Goal: Task Accomplishment & Management: Manage account settings

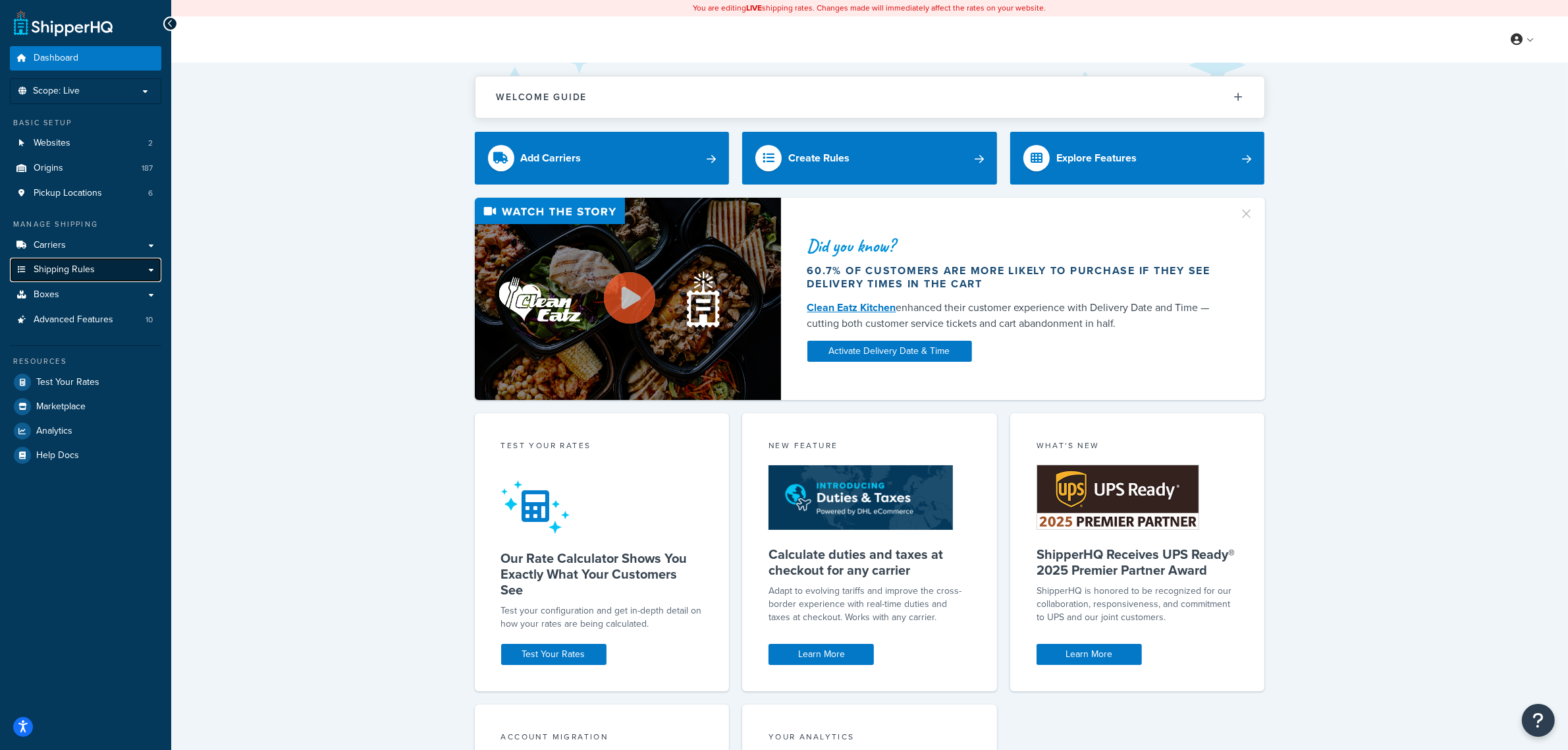
click at [86, 274] on link "Shipping Rules" at bounding box center [85, 270] width 151 height 25
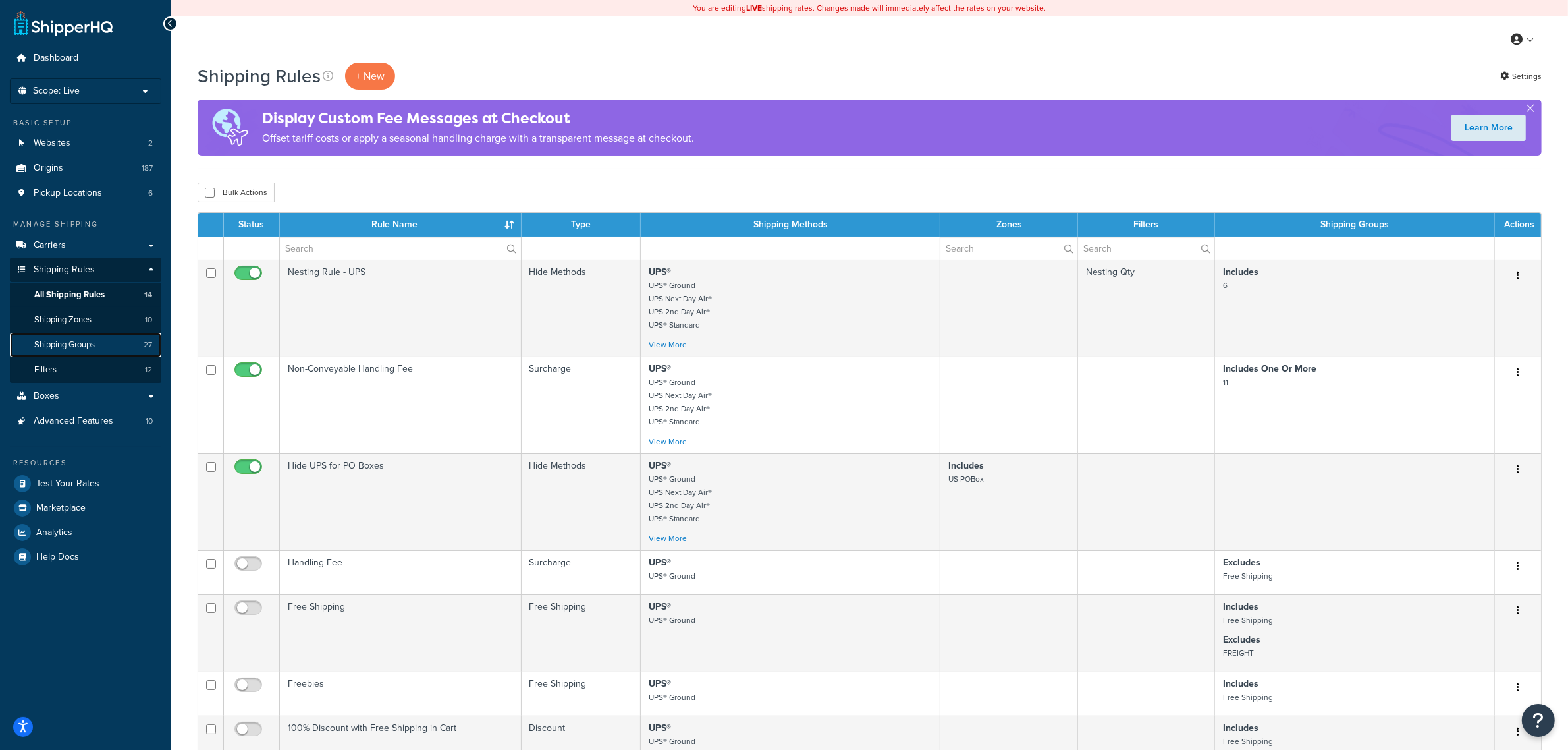
click at [85, 340] on span "Shipping Groups" at bounding box center [65, 344] width 61 height 12
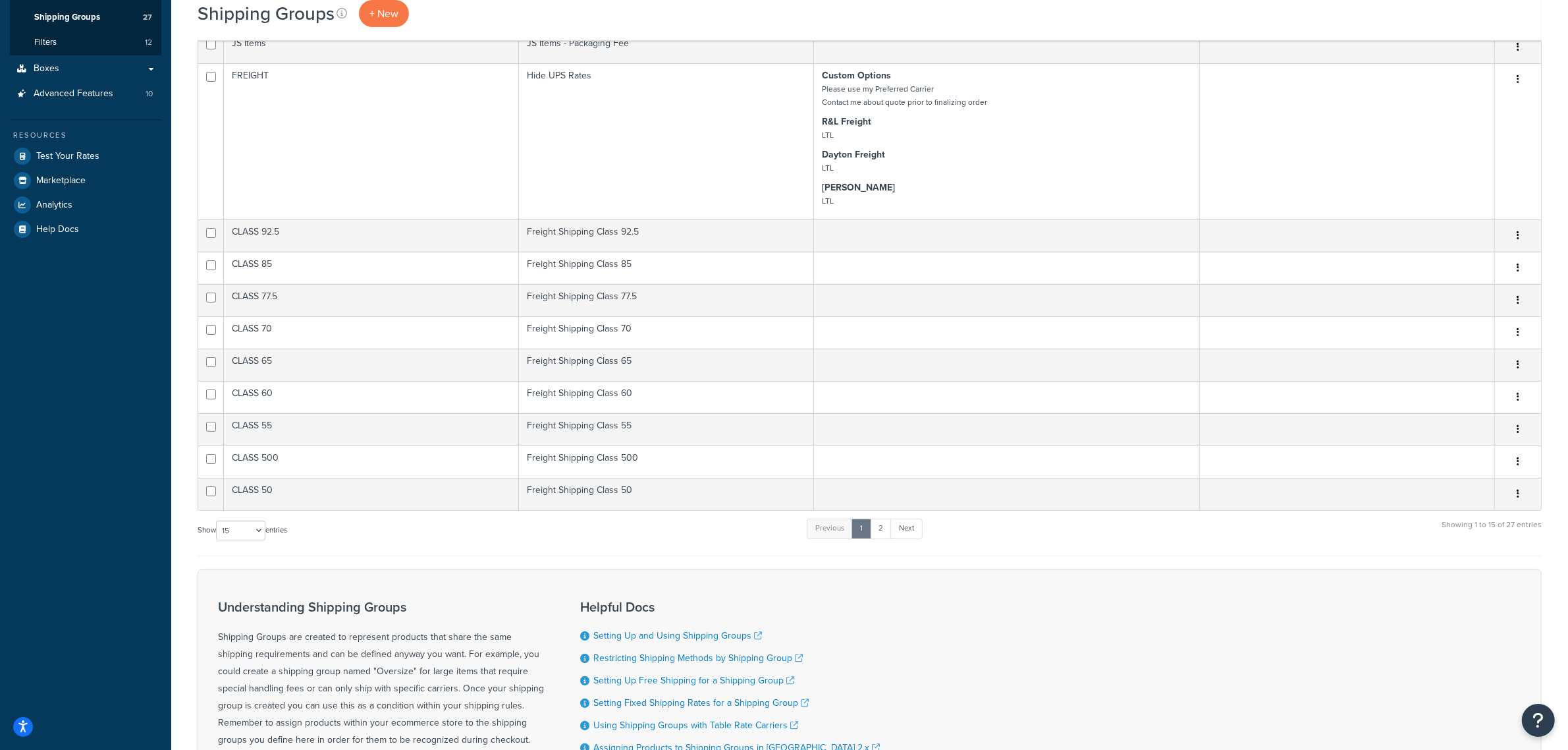
scroll to position [330, 0]
click at [235, 529] on select "10 15 25 50 100" at bounding box center [240, 529] width 49 height 20
select select "100"
click at [217, 538] on select "10 15 25 50 100" at bounding box center [240, 529] width 49 height 20
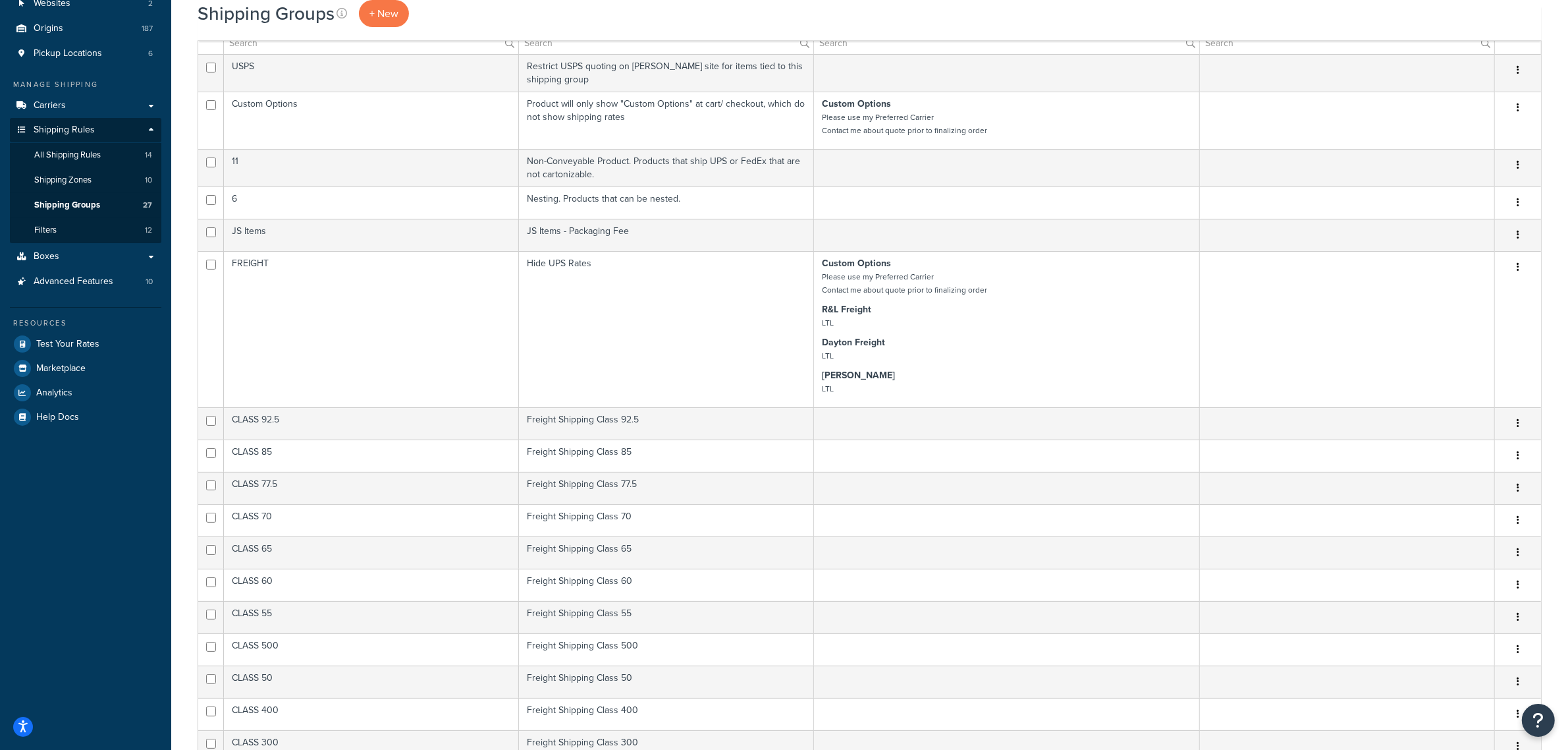
scroll to position [0, 0]
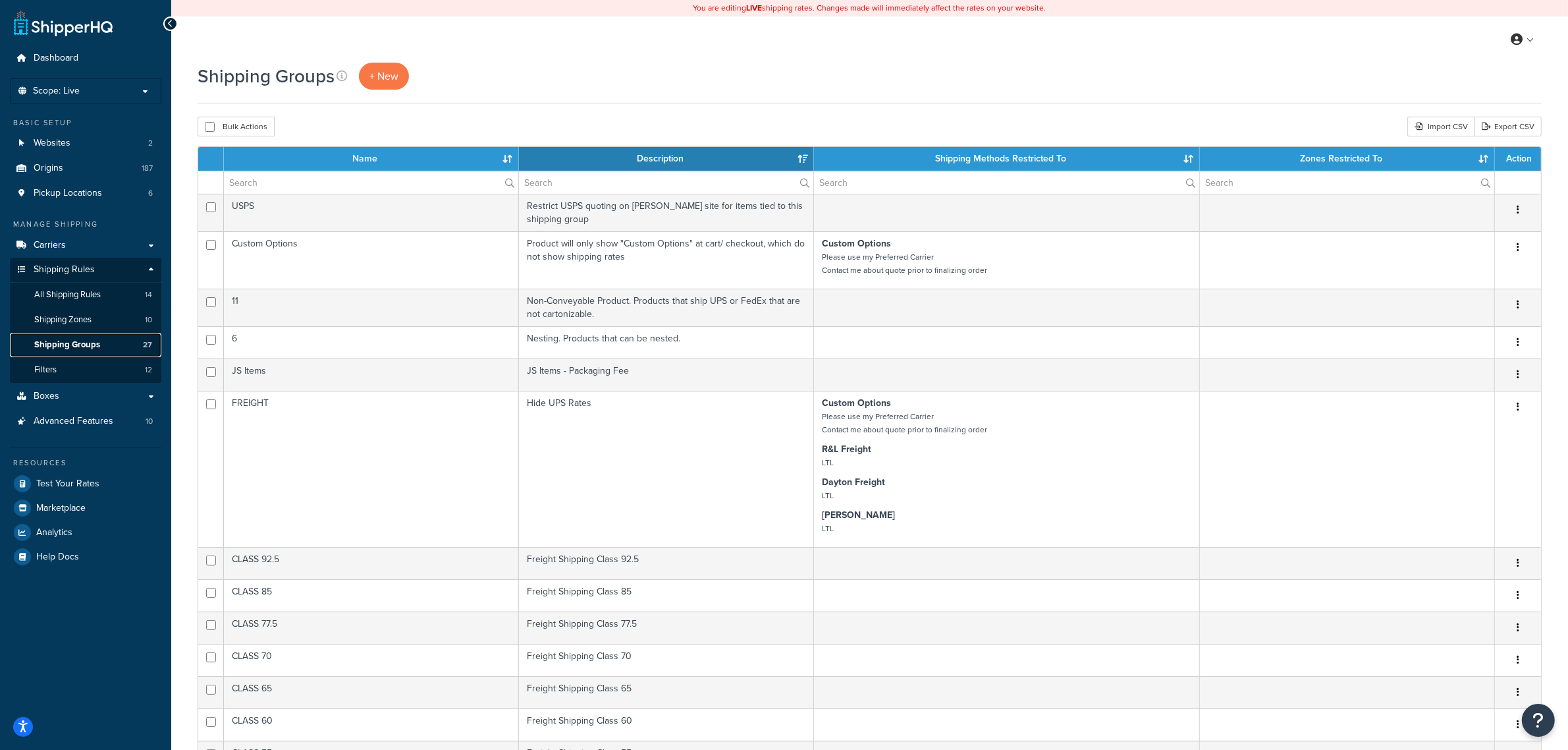
click at [122, 346] on link "Shipping Groups 27" at bounding box center [85, 345] width 151 height 25
select select "15"
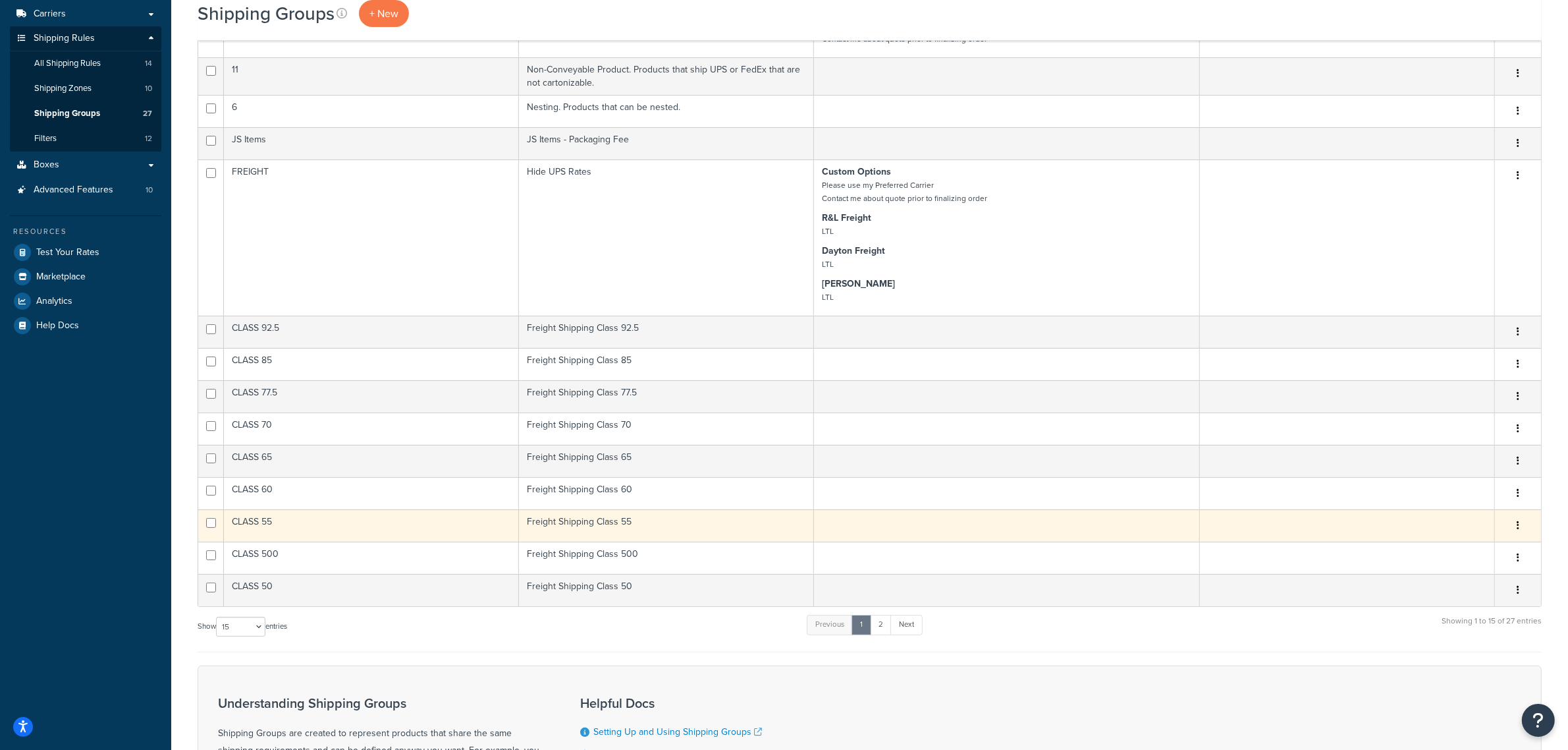
scroll to position [330, 0]
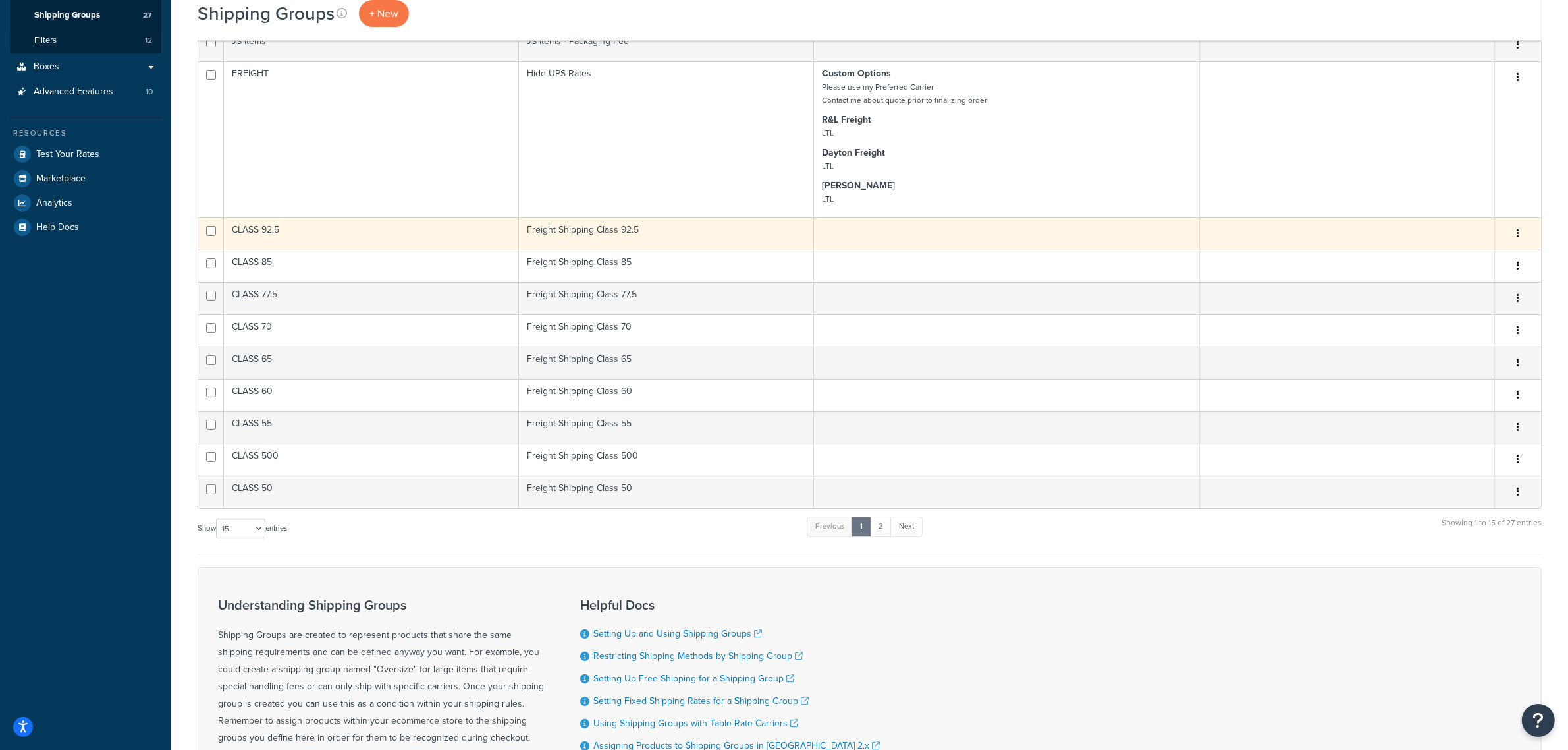
click at [486, 235] on td "CLASS 92.5" at bounding box center [371, 234] width 295 height 32
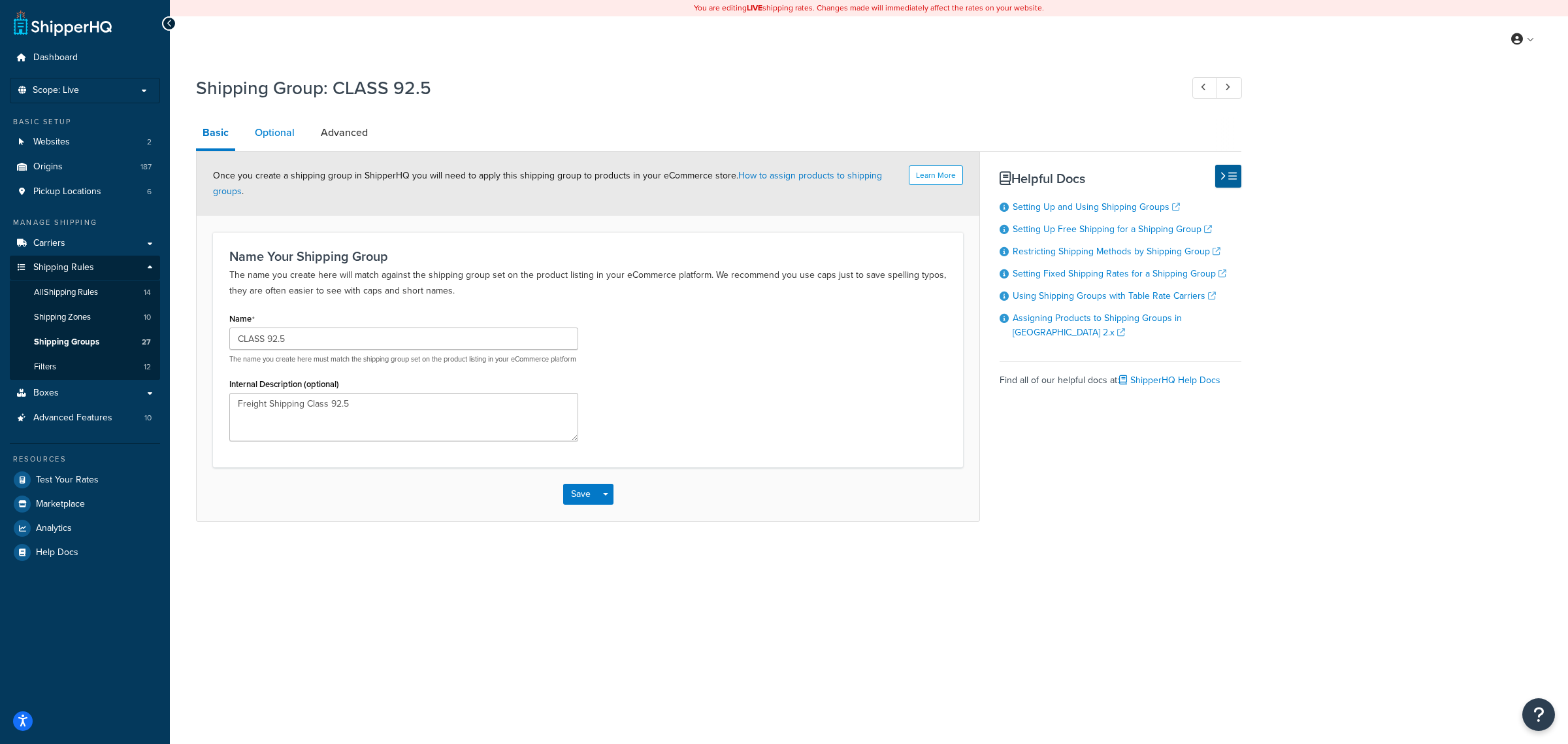
click at [280, 131] on link "Optional" at bounding box center [274, 132] width 53 height 31
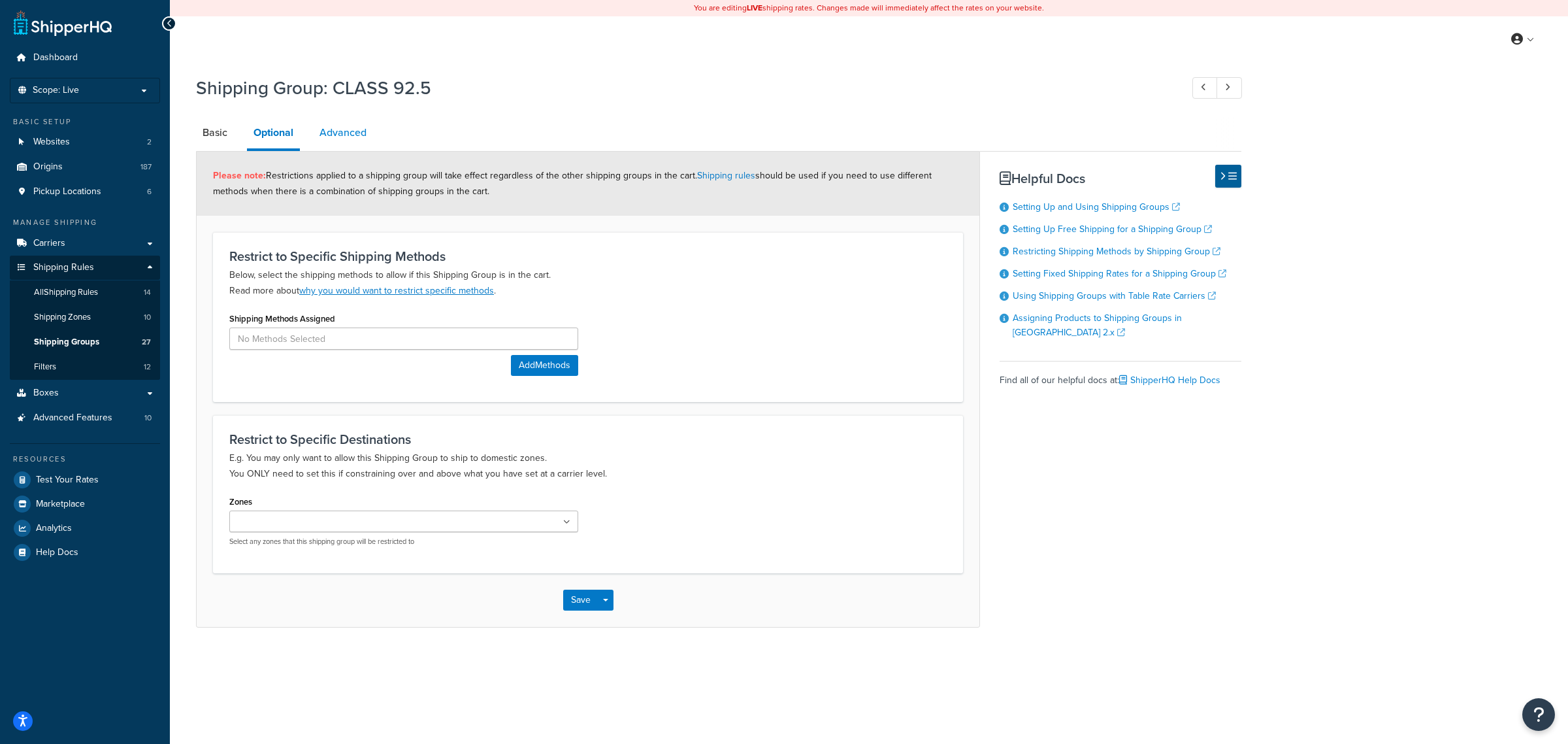
click at [327, 135] on link "Advanced" at bounding box center [343, 132] width 60 height 31
select select "92.5"
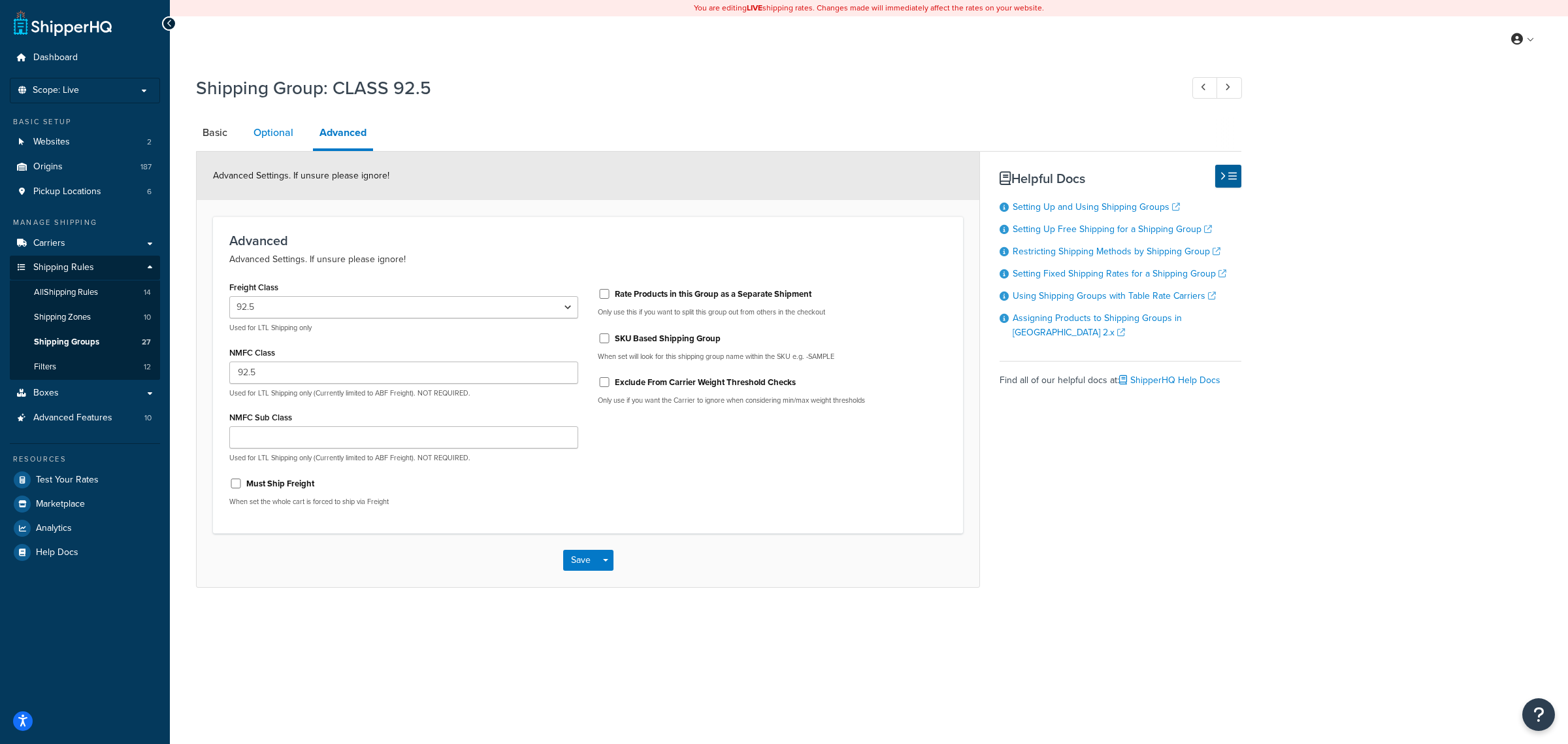
click at [275, 128] on link "Optional" at bounding box center [273, 132] width 53 height 31
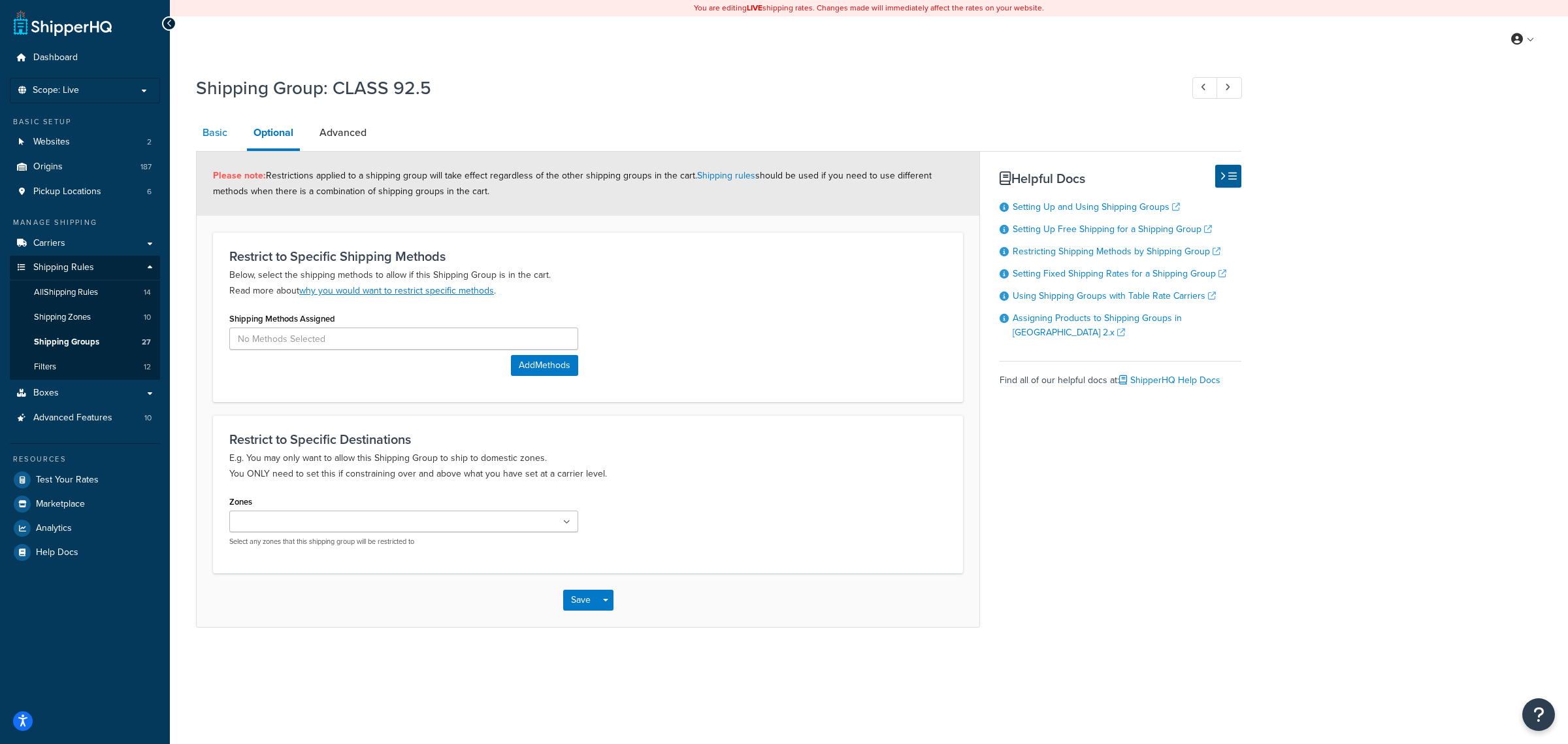
click at [227, 135] on link "Basic" at bounding box center [215, 132] width 38 height 31
